Goal: Information Seeking & Learning: Learn about a topic

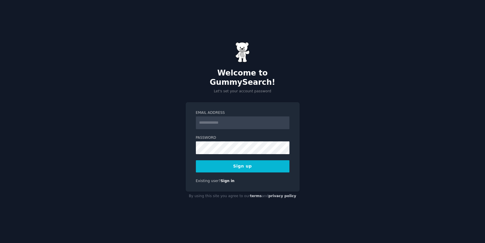
click at [250, 116] on input "Email Address" at bounding box center [243, 122] width 94 height 13
type input "**********"
click at [247, 160] on button "Sign up" at bounding box center [243, 166] width 94 height 12
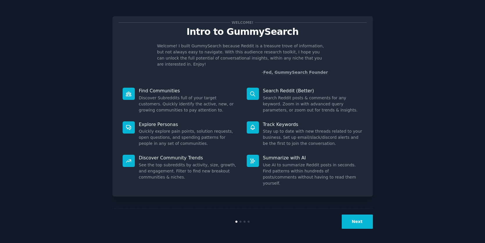
click at [354, 218] on button "Next" at bounding box center [357, 222] width 31 height 14
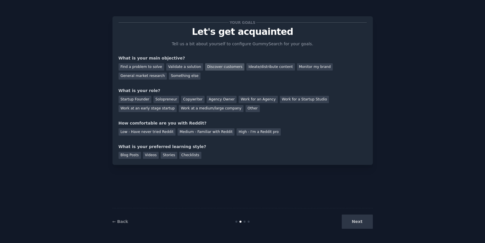
click at [221, 65] on div "Discover customers" at bounding box center [224, 66] width 39 height 7
click at [157, 78] on div "General market research" at bounding box center [143, 76] width 49 height 7
click at [213, 67] on div "Discover customers" at bounding box center [224, 66] width 39 height 7
click at [169, 100] on div "Solopreneur" at bounding box center [166, 99] width 26 height 7
click at [252, 133] on div "High - I'm a Reddit pro" at bounding box center [258, 131] width 44 height 7
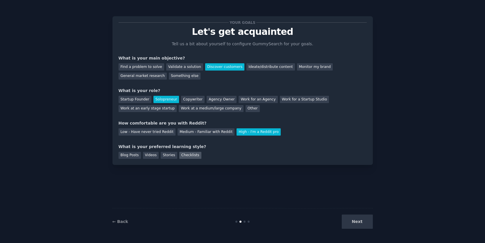
click at [194, 157] on div "Checklists" at bounding box center [190, 155] width 22 height 7
click at [350, 219] on button "Next" at bounding box center [357, 222] width 31 height 14
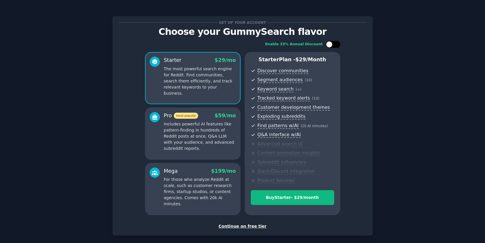
click at [334, 45] on div at bounding box center [335, 44] width 3 height 3
click at [333, 45] on div at bounding box center [336, 44] width 6 height 6
checkbox input "false"
click at [245, 227] on div "Continue on free tier" at bounding box center [243, 226] width 248 height 6
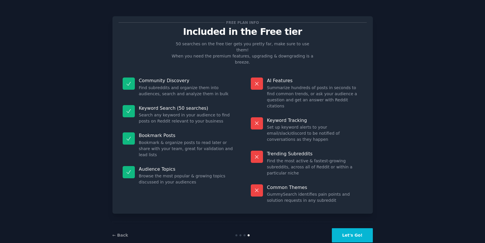
click at [351, 228] on button "Let's Go!" at bounding box center [352, 235] width 41 height 14
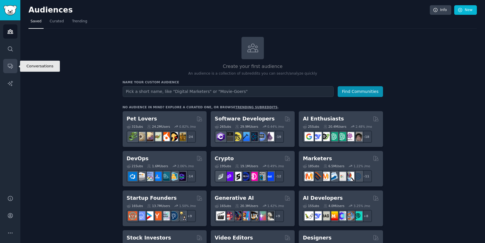
click at [11, 70] on link "Conversations" at bounding box center [10, 66] width 14 height 14
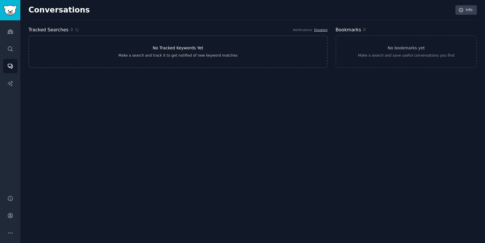
click at [159, 58] on div "Make a search and track it to get notified of new keyword matches" at bounding box center [177, 55] width 119 height 5
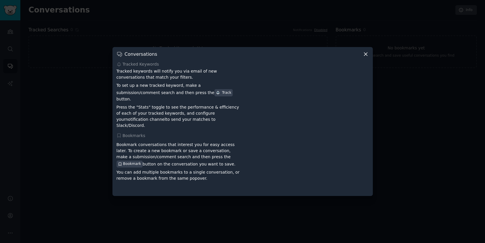
click at [365, 57] on icon at bounding box center [365, 54] width 6 height 6
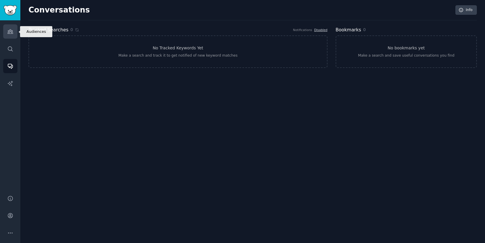
click at [14, 34] on link "Audiences" at bounding box center [10, 31] width 14 height 14
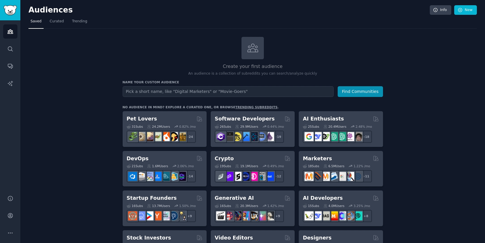
click at [155, 94] on input "text" at bounding box center [228, 91] width 211 height 11
type input "Shippers US"
click at [340, 92] on button "Find Communities" at bounding box center [360, 91] width 45 height 11
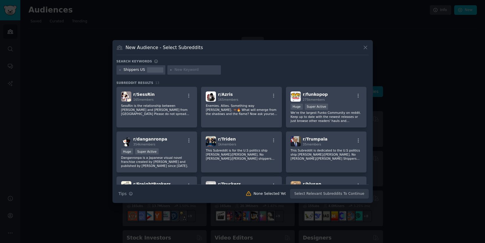
click at [190, 71] on input "text" at bounding box center [197, 69] width 44 height 5
type input "hazmat"
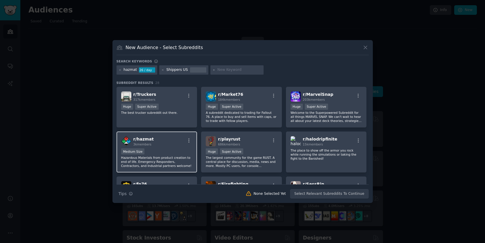
click at [148, 141] on span "r/ hazmat" at bounding box center [143, 139] width 20 height 5
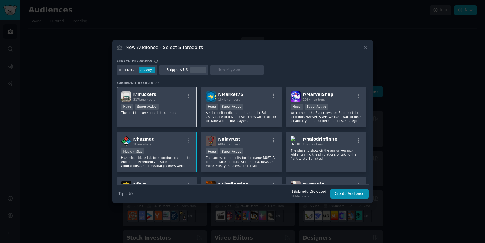
click at [182, 98] on div "r/ Truckers 317k members" at bounding box center [156, 96] width 71 height 10
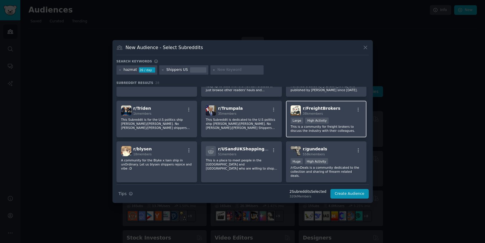
scroll to position [165, 0]
click at [345, 118] on div "r/ FreightBrokers 38k members Large High Activity This is a community for freig…" at bounding box center [326, 120] width 81 height 37
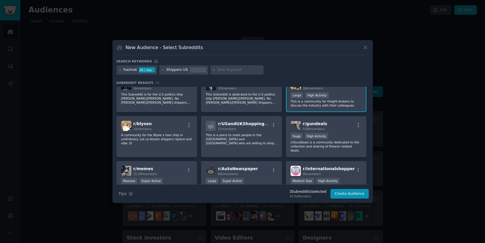
scroll to position [0, 0]
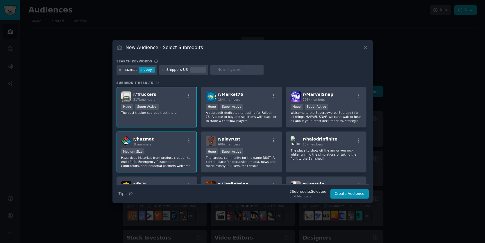
click at [228, 68] on input "text" at bounding box center [239, 69] width 44 height 5
click at [161, 70] on icon at bounding box center [162, 70] width 3 height 3
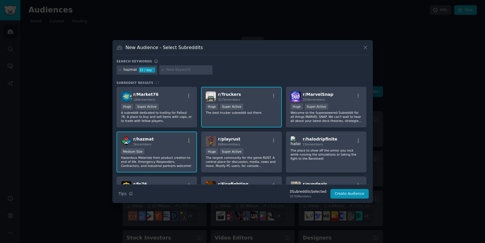
click at [177, 71] on input "text" at bounding box center [188, 69] width 44 height 5
type input "shippers"
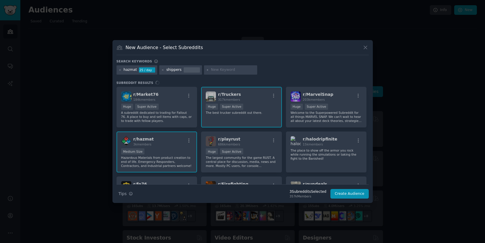
click at [215, 70] on input "text" at bounding box center [233, 69] width 44 height 5
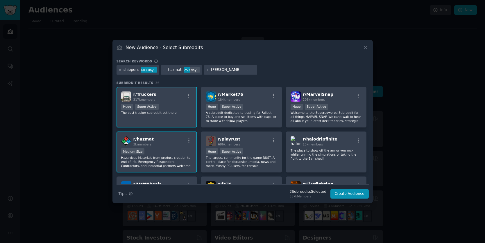
type input "trucker"
type input "shipping"
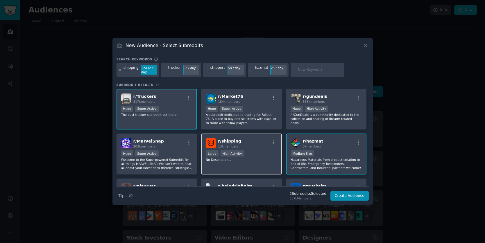
click at [261, 139] on div "r/ shipping 13k members" at bounding box center [241, 143] width 71 height 10
click at [301, 71] on input "text" at bounding box center [320, 69] width 44 height 5
type input "chemtrec"
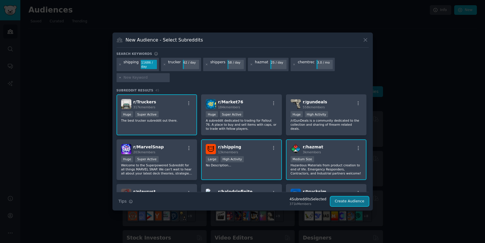
click at [353, 202] on button "Create Audience" at bounding box center [349, 202] width 38 height 10
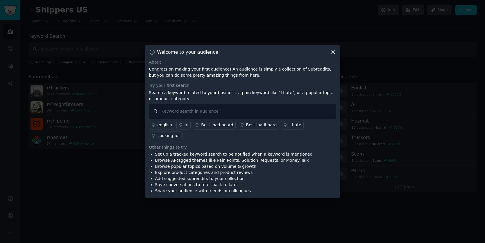
click at [229, 114] on input "text" at bounding box center [242, 111] width 187 height 15
type input "h"
type input "emergency phone"
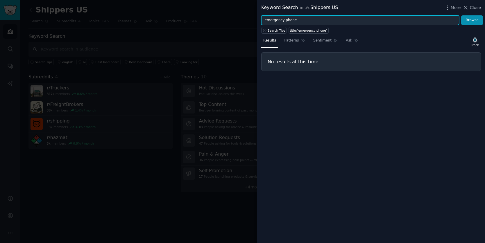
click at [335, 22] on input "emergency phone" at bounding box center [360, 20] width 198 height 10
click at [461, 15] on button "Browse" at bounding box center [472, 20] width 22 height 10
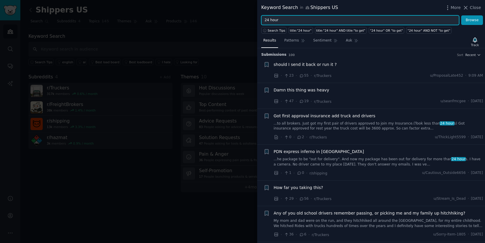
click at [288, 21] on input "24 hour" at bounding box center [360, 20] width 198 height 10
click at [461, 15] on button "Browse" at bounding box center [472, 20] width 22 height 10
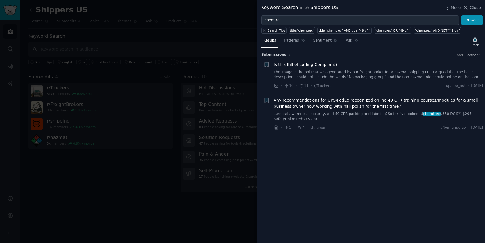
click at [331, 25] on div "Search Tips title:"chemtrec" title:"chemtrec" AND title:"49 cfr" "chemtrec" OR …" at bounding box center [371, 29] width 228 height 9
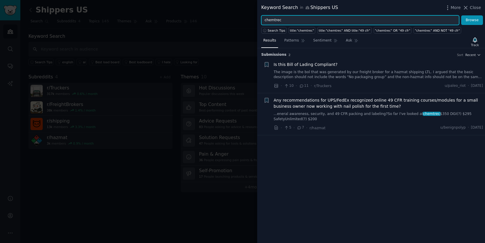
click at [324, 20] on input "chemtrec" at bounding box center [360, 20] width 198 height 10
click at [461, 15] on button "Browse" at bounding box center [472, 20] width 22 height 10
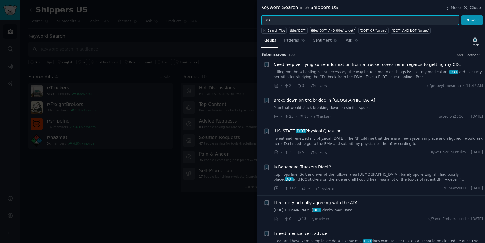
click at [331, 21] on input "DOT" at bounding box center [360, 20] width 198 height 10
click at [461, 15] on button "Browse" at bounding box center [472, 20] width 22 height 10
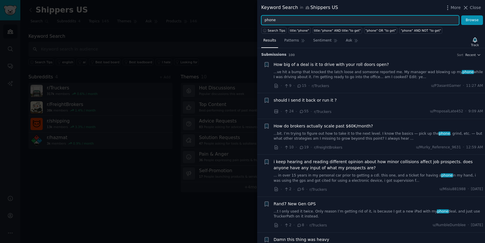
click at [307, 22] on input "phone" at bounding box center [360, 20] width 198 height 10
click at [461, 15] on button "Browse" at bounding box center [472, 20] width 22 height 10
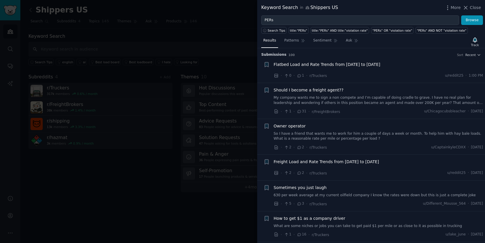
click at [363, 163] on span "Freight Load and Rate Trends from 8/1/25 to 8/15/25" at bounding box center [326, 162] width 105 height 6
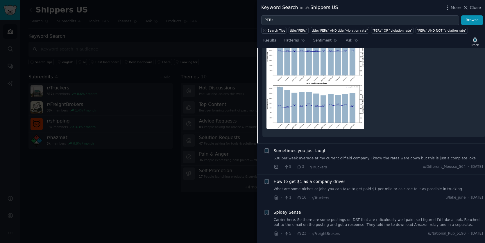
scroll to position [243, 0]
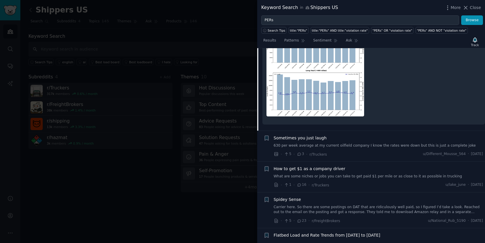
click at [348, 146] on link "630 per week average at my current oilfield company I know the rates were down …" at bounding box center [378, 145] width 209 height 5
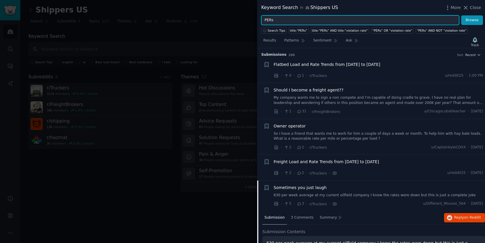
click at [299, 23] on input "PERs" at bounding box center [360, 20] width 198 height 10
click at [461, 15] on button "Browse" at bounding box center [472, 20] width 22 height 10
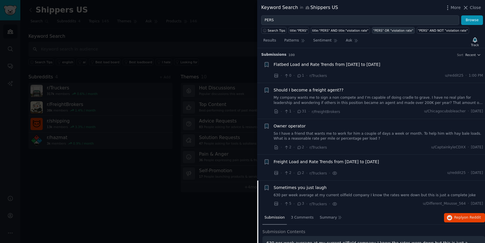
click at [379, 29] on div ""PERS" OR "violation rate"" at bounding box center [393, 30] width 40 height 4
type input ""PERS" OR "violation rate""
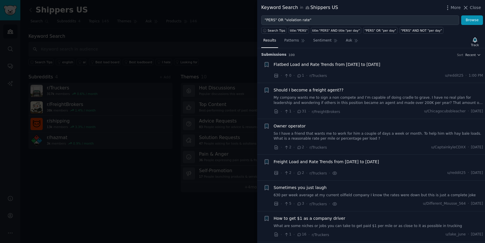
click at [376, 194] on link "630 per week average at my current oilfield company I know the rates were down …" at bounding box center [378, 195] width 209 height 5
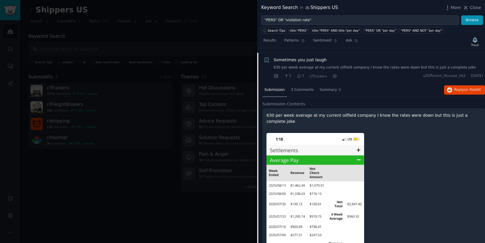
scroll to position [113, 0]
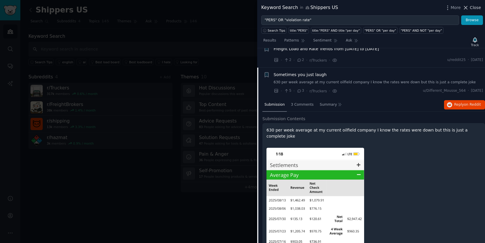
click at [471, 9] on span "Close" at bounding box center [475, 8] width 11 height 6
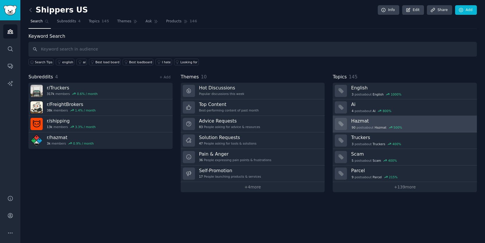
click at [360, 122] on h3 "Hazmat" at bounding box center [412, 121] width 122 height 6
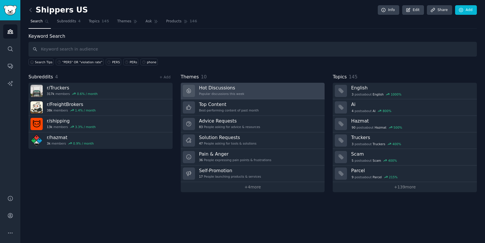
click at [224, 92] on div "Popular discussions this week" at bounding box center [221, 94] width 45 height 4
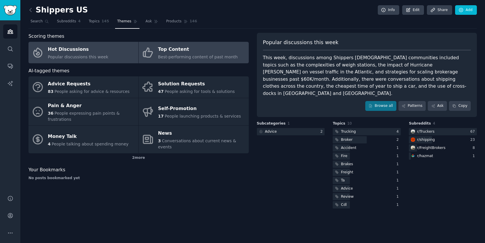
click at [168, 59] on span "Best-performing content of past month" at bounding box center [198, 57] width 80 height 5
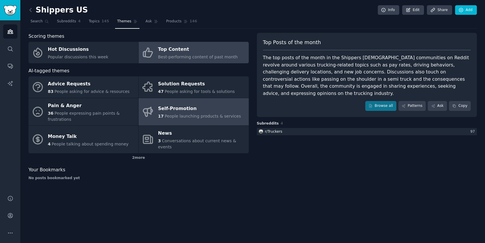
click at [181, 110] on div "Self-Promotion" at bounding box center [199, 108] width 83 height 9
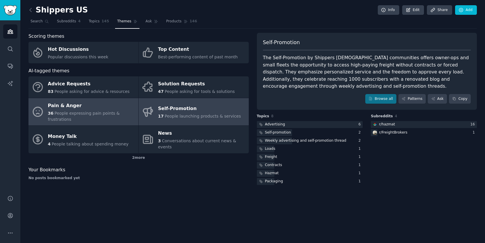
click at [107, 115] on span "People expressing pain points & frustrations" at bounding box center [84, 116] width 72 height 11
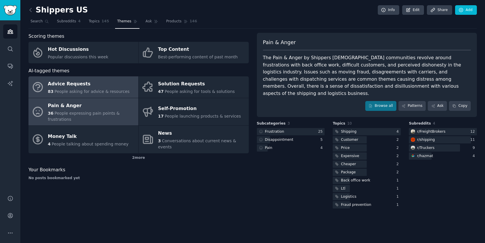
click at [75, 95] on link "Advice Requests 83 People asking for advice & resources" at bounding box center [83, 86] width 110 height 21
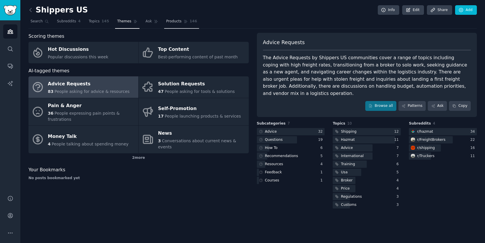
click at [174, 22] on span "Products" at bounding box center [173, 21] width 15 height 5
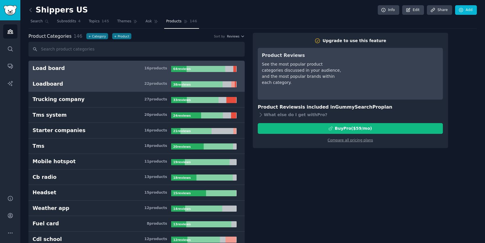
click at [125, 85] on h3 "Loadboard 22 product s" at bounding box center [102, 83] width 139 height 7
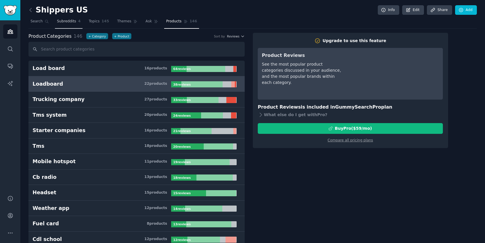
click at [69, 24] on link "Subreddits 4" at bounding box center [69, 23] width 28 height 12
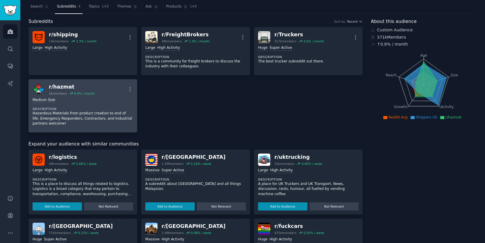
scroll to position [17, 0]
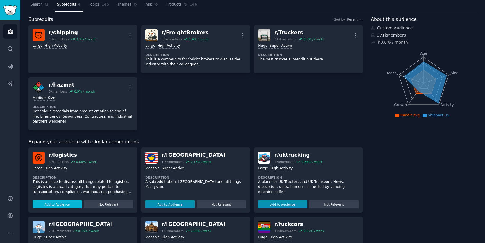
click at [57, 204] on button "Add to Audience" at bounding box center [57, 204] width 49 height 8
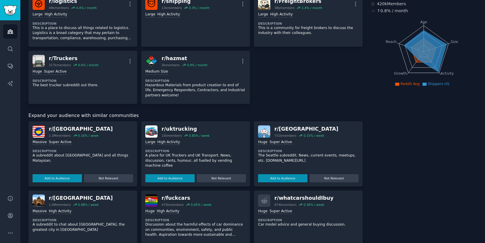
scroll to position [0, 0]
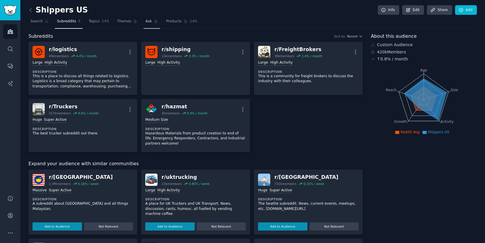
click at [143, 22] on link "Ask" at bounding box center [151, 23] width 17 height 12
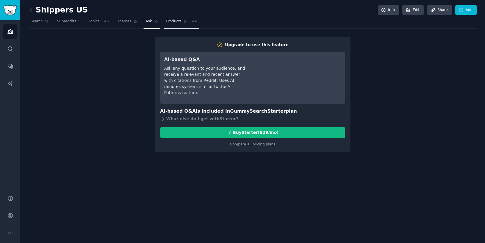
click at [172, 21] on span "Products" at bounding box center [173, 21] width 15 height 5
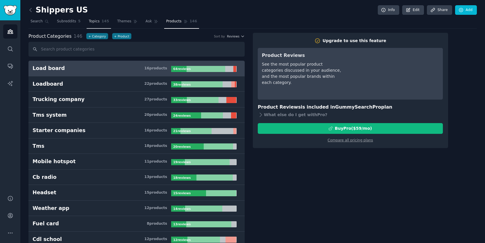
click at [98, 21] on span "Topics" at bounding box center [94, 21] width 11 height 5
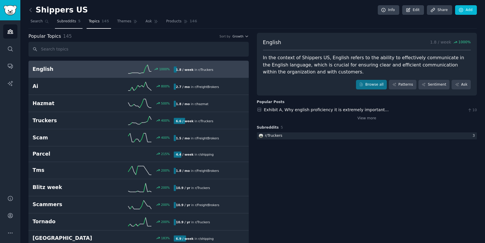
click at [70, 26] on link "Subreddits 5" at bounding box center [69, 23] width 28 height 12
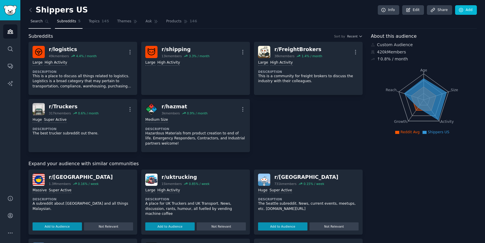
click at [32, 21] on span "Search" at bounding box center [36, 21] width 12 height 5
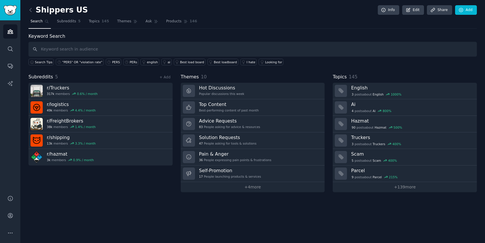
click at [172, 49] on input "text" at bounding box center [252, 49] width 448 height 15
type input "phone"
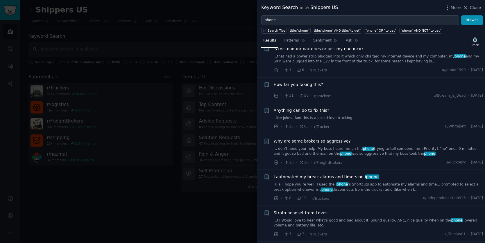
scroll to position [719, 0]
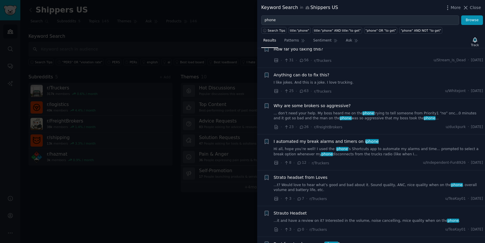
click at [131, 196] on div at bounding box center [242, 121] width 485 height 243
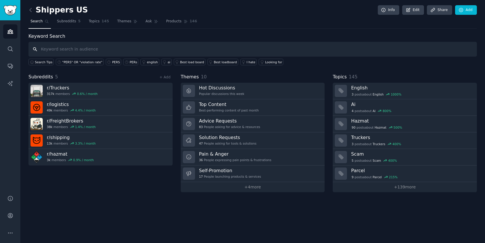
click at [118, 49] on input "text" at bounding box center [252, 49] width 448 height 15
type input "Infotrac"
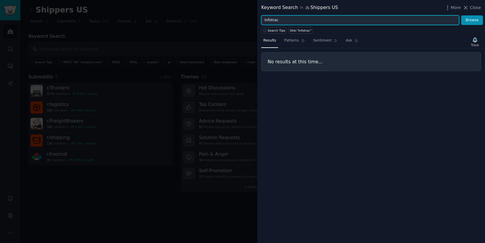
click at [279, 22] on input "Infotrac" at bounding box center [360, 20] width 198 height 10
click at [461, 15] on button "Browse" at bounding box center [472, 20] width 22 height 10
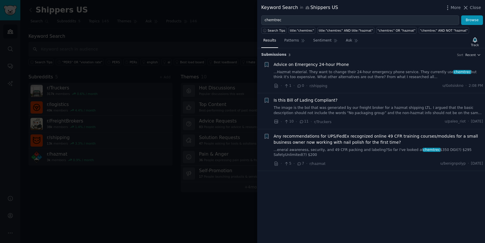
click at [325, 66] on span "Advice on Emergency 24-hour Phone" at bounding box center [311, 65] width 75 height 6
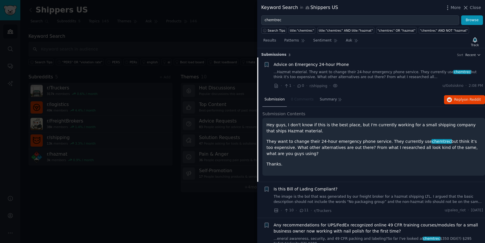
scroll to position [9, 0]
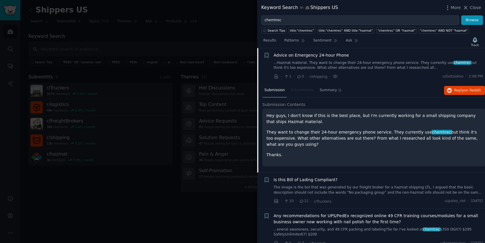
click at [416, 134] on p "They want to change their 24-hour emergency phone service. They currently use c…" at bounding box center [373, 138] width 214 height 18
drag, startPoint x: 392, startPoint y: 131, endPoint x: 445, endPoint y: 134, distance: 52.9
click at [445, 134] on p "They want to change their 24-hour emergency phone service. They currently use c…" at bounding box center [373, 138] width 214 height 18
drag, startPoint x: 445, startPoint y: 134, endPoint x: 455, endPoint y: 110, distance: 25.9
click at [445, 134] on p "They want to change their 24-hour emergency phone service. They currently use c…" at bounding box center [373, 138] width 214 height 18
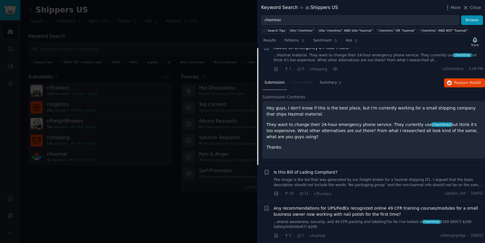
scroll to position [0, 0]
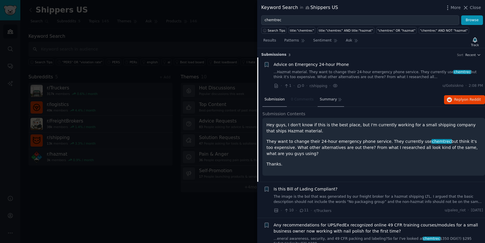
click at [331, 99] on span "Summary" at bounding box center [328, 99] width 17 height 5
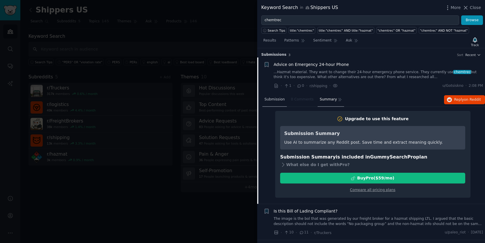
click at [281, 100] on span "Submission" at bounding box center [274, 99] width 20 height 5
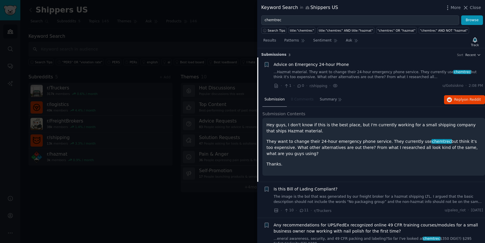
scroll to position [17, 0]
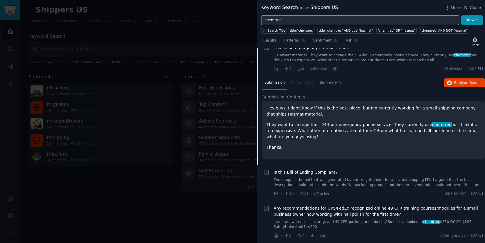
click at [284, 16] on input "chemtrec" at bounding box center [360, 20] width 198 height 10
click at [280, 21] on input "chemtrec" at bounding box center [360, 20] width 198 height 10
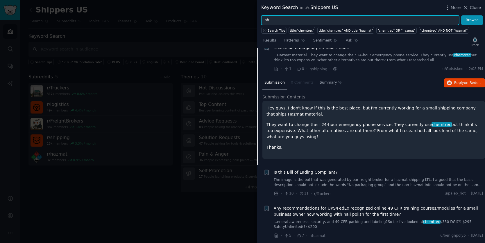
type input "p"
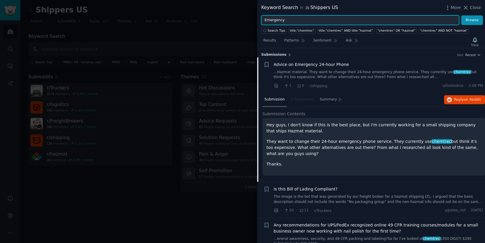
click at [461, 15] on button "Browse" at bounding box center [472, 20] width 22 height 10
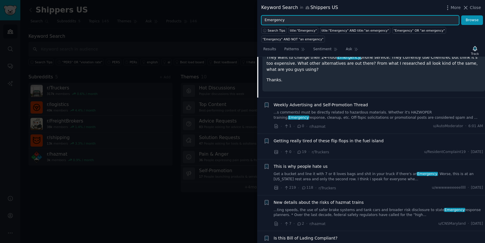
scroll to position [91, 0]
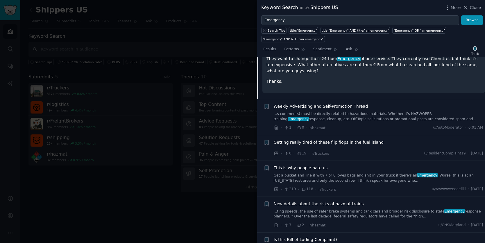
click at [342, 114] on link "...s comments) must be directly related to hazardous materials. Whether it's HA…" at bounding box center [378, 117] width 209 height 10
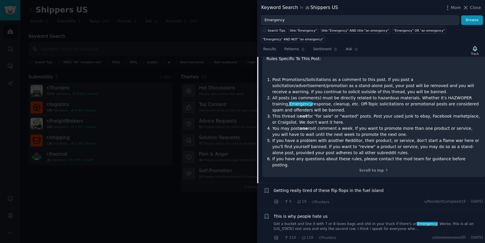
scroll to position [150, 0]
click at [392, 58] on p "Rules Specific To This Post:" at bounding box center [373, 59] width 214 height 6
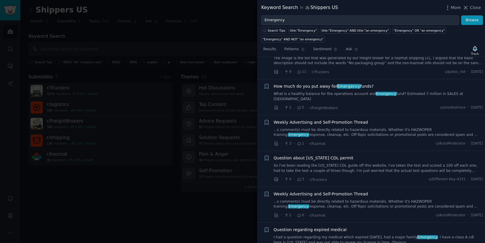
scroll to position [390, 0]
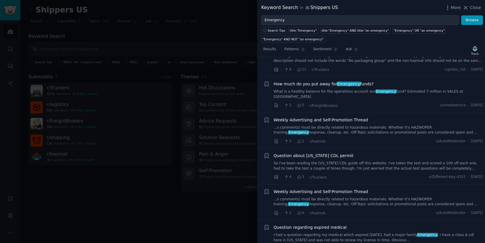
click at [299, 139] on icon at bounding box center [299, 141] width 5 height 4
click at [311, 125] on link "...s comments) must be directly related to hazardous materials. Whether it's HA…" at bounding box center [378, 130] width 209 height 10
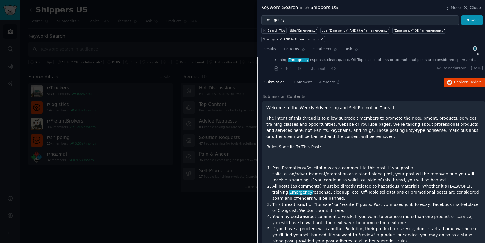
scroll to position [255, 0]
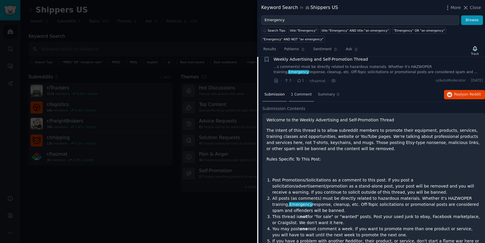
click at [304, 92] on span "1 Comment" at bounding box center [301, 94] width 21 height 5
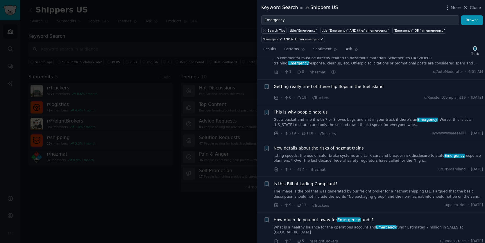
scroll to position [0, 0]
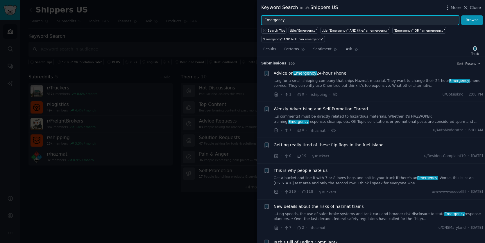
click at [305, 21] on input "Emergency" at bounding box center [360, 20] width 198 height 10
type input "Emergency phone"
click at [461, 15] on button "Browse" at bounding box center [472, 20] width 22 height 10
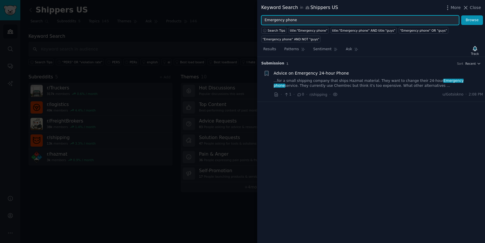
click at [315, 20] on input "Emergency phone" at bounding box center [360, 20] width 198 height 10
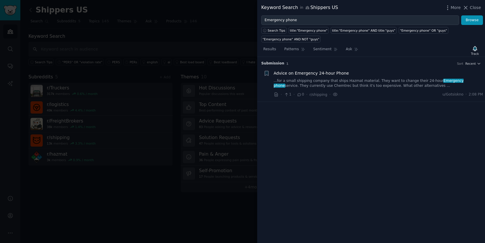
click at [192, 32] on div at bounding box center [242, 121] width 485 height 243
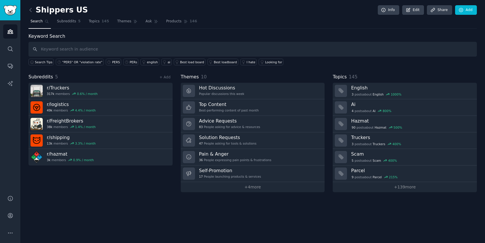
click at [33, 21] on span "Search" at bounding box center [36, 21] width 12 height 5
click at [30, 10] on icon at bounding box center [31, 10] width 6 height 6
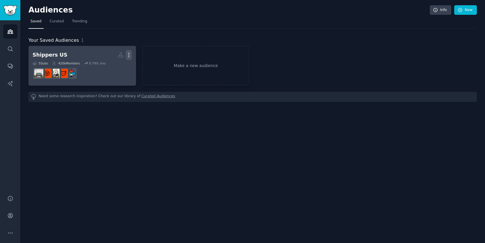
click at [128, 55] on icon "button" at bounding box center [129, 55] width 6 height 6
click at [130, 54] on icon "button" at bounding box center [129, 55] width 6 height 6
click at [67, 55] on h2 "Shippers US Custom Audience More" at bounding box center [82, 55] width 99 height 10
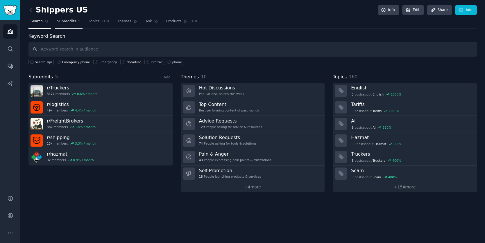
click at [72, 21] on span "Subreddits" at bounding box center [66, 21] width 19 height 5
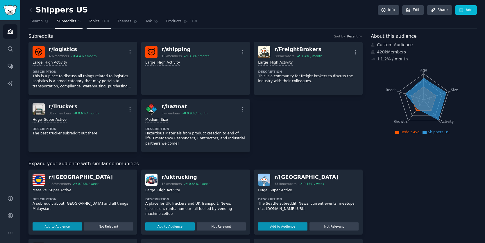
click at [93, 24] on link "Topics 160" at bounding box center [99, 23] width 24 height 12
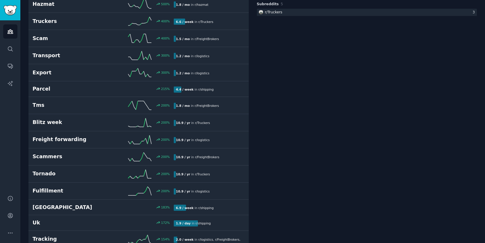
scroll to position [134, 0]
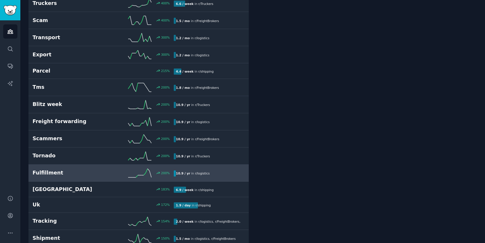
click at [75, 173] on h2 "Fulfillment" at bounding box center [68, 172] width 71 height 7
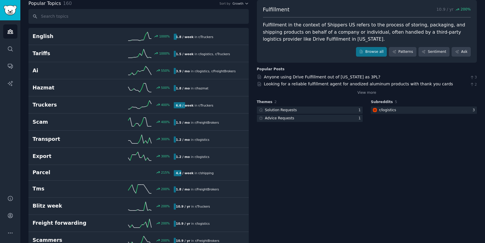
scroll to position [10, 0]
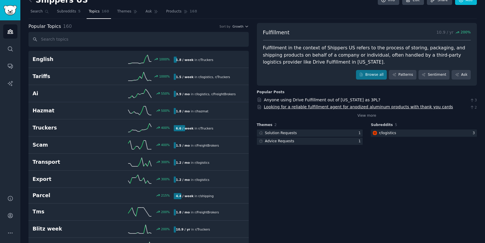
click at [325, 109] on link "Looking for a reliable fulfillment agent for anodized aluminum products with th…" at bounding box center [358, 107] width 189 height 5
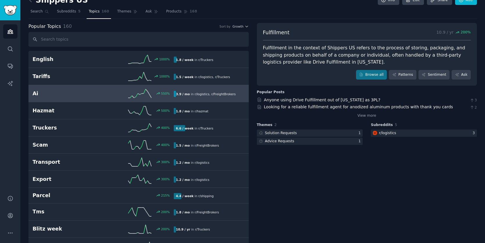
scroll to position [0, 0]
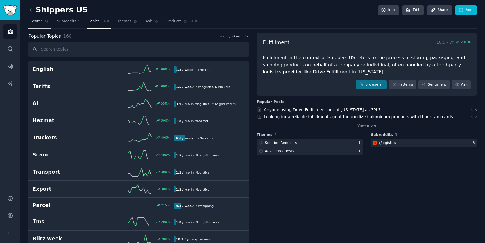
click at [32, 22] on span "Search" at bounding box center [36, 21] width 12 height 5
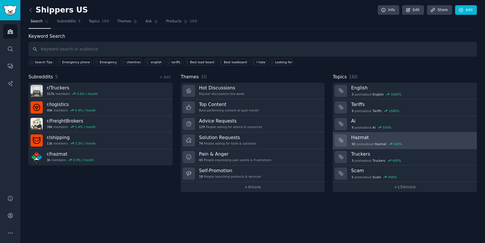
click at [361, 145] on div "90 post s about Hazmat 500 %" at bounding box center [377, 143] width 52 height 5
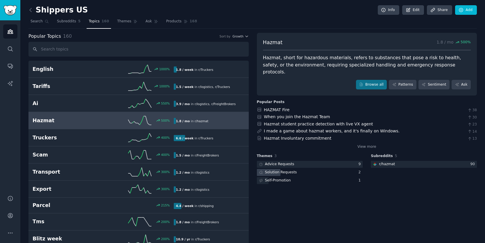
click at [310, 169] on div "Solution Requests" at bounding box center [310, 172] width 106 height 7
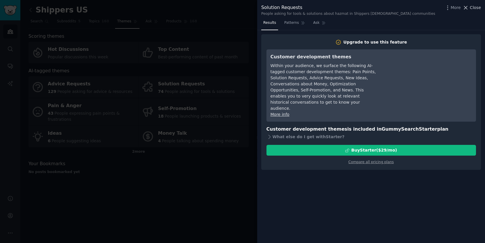
click at [471, 10] on span "Close" at bounding box center [475, 8] width 11 height 6
